Goal: Complete application form

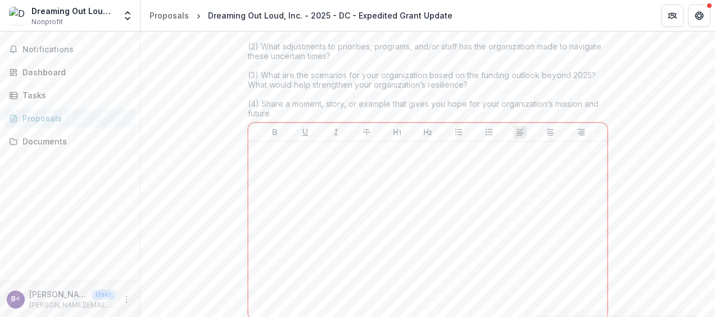
scroll to position [1705, 0]
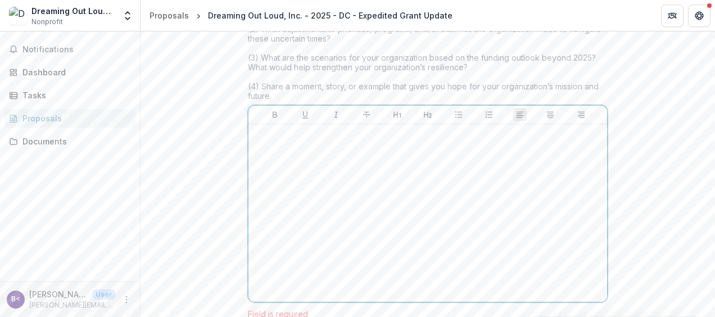
click at [261, 249] on div at bounding box center [428, 213] width 350 height 169
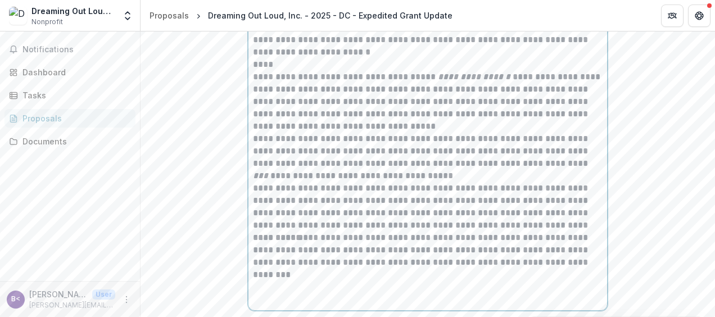
scroll to position [2193, 0]
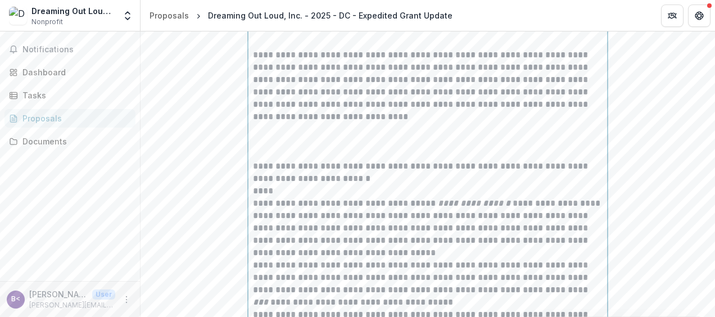
click at [270, 160] on p at bounding box center [428, 141] width 350 height 37
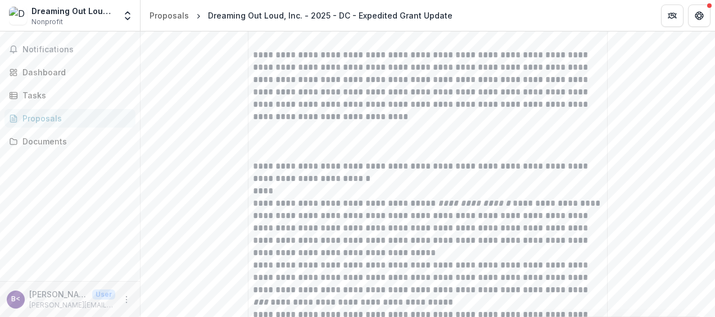
click at [250, 186] on div "**********" at bounding box center [428, 36] width 359 height 801
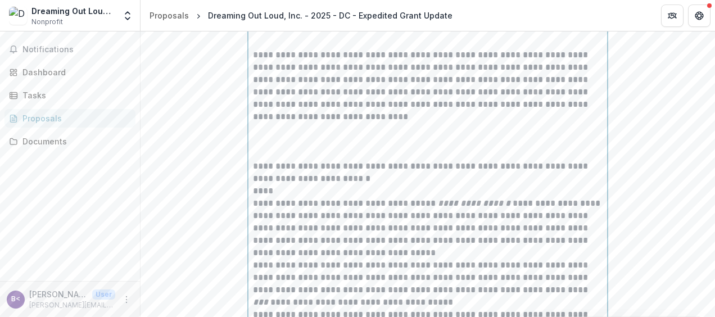
click at [253, 123] on p "**********" at bounding box center [428, 98] width 350 height 49
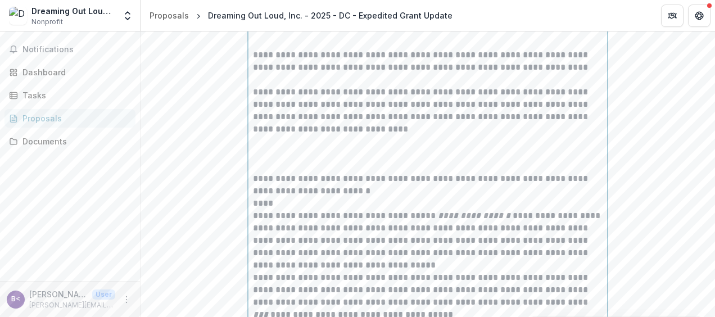
click at [358, 136] on p "**********" at bounding box center [428, 110] width 350 height 49
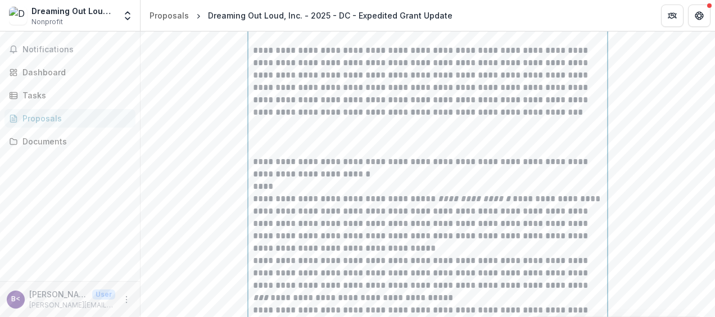
scroll to position [2249, 0]
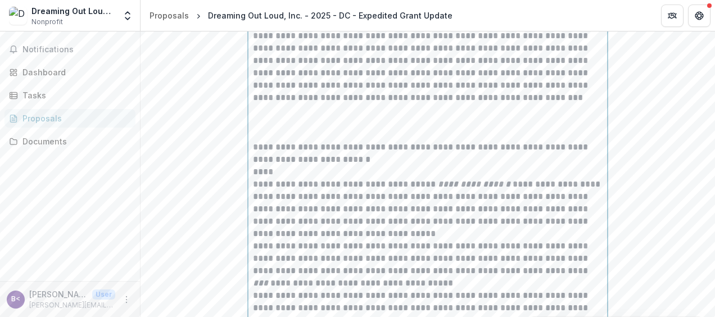
click at [325, 141] on p at bounding box center [428, 122] width 350 height 37
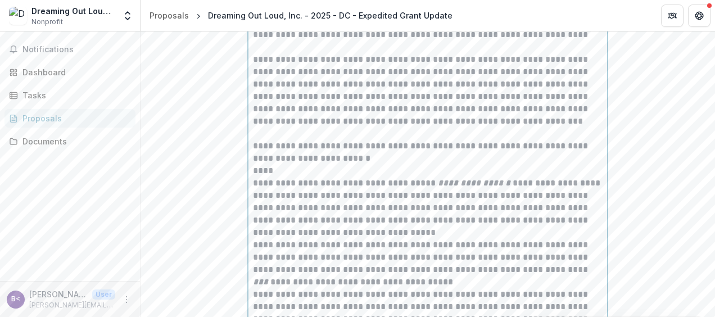
scroll to position [2137, 0]
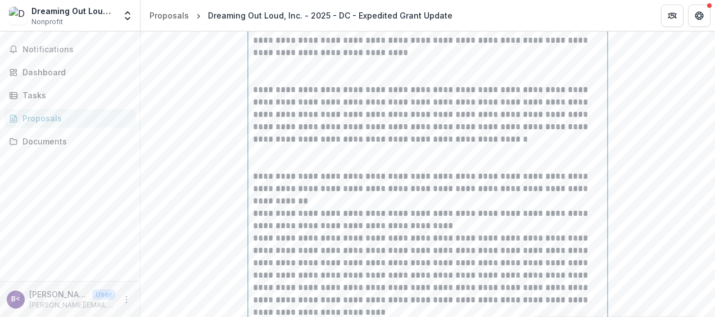
scroll to position [1855, 0]
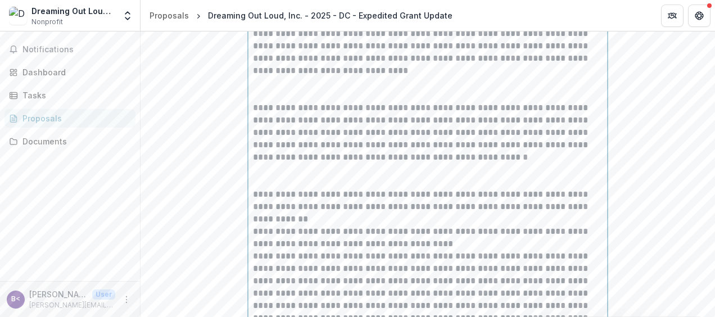
click at [280, 102] on p at bounding box center [428, 89] width 350 height 25
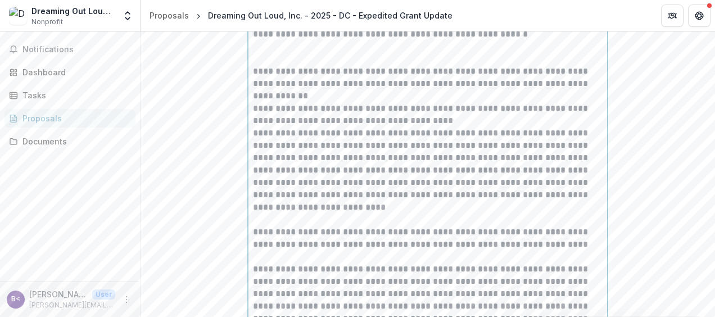
scroll to position [1968, 0]
click at [343, 64] on p at bounding box center [428, 51] width 350 height 25
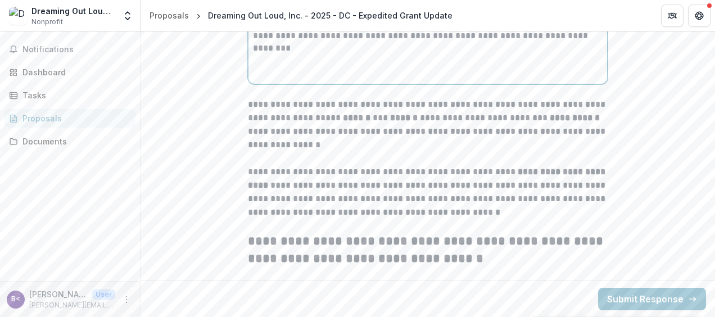
scroll to position [2548, 0]
click at [284, 79] on p at bounding box center [428, 67] width 350 height 25
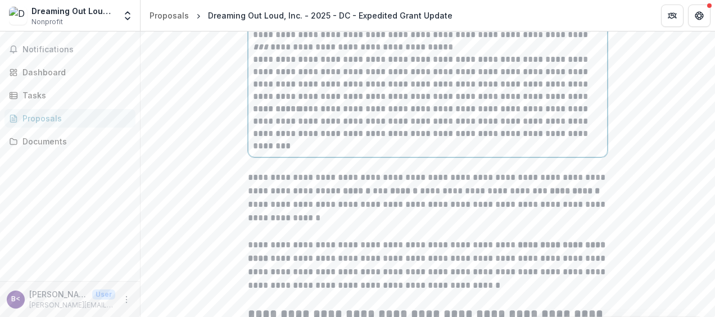
scroll to position [2579, 0]
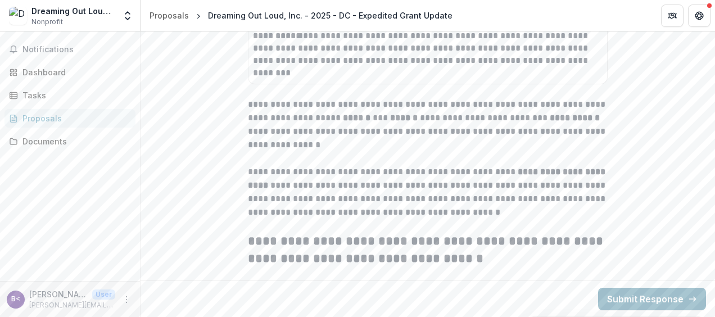
click at [619, 302] on button "Submit Response" at bounding box center [652, 299] width 108 height 22
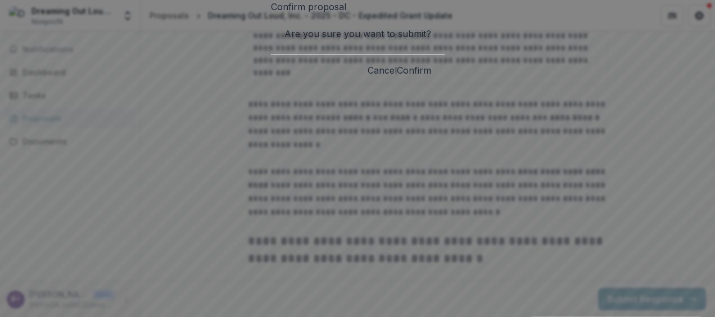
click at [431, 77] on button "Confirm" at bounding box center [414, 70] width 34 height 13
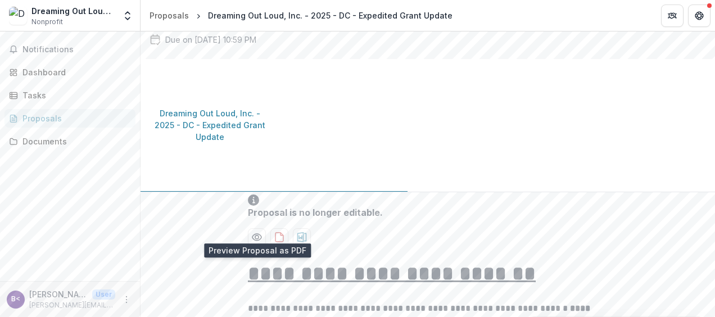
scroll to position [169, 0]
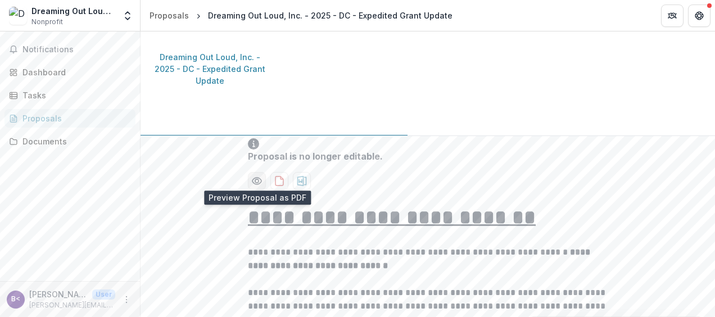
click at [256, 178] on icon "Preview b73d1bdd-dd62-4eab-8d8f-b557b263a65a-0.pdf" at bounding box center [257, 181] width 9 height 7
